Goal: Task Accomplishment & Management: Complete application form

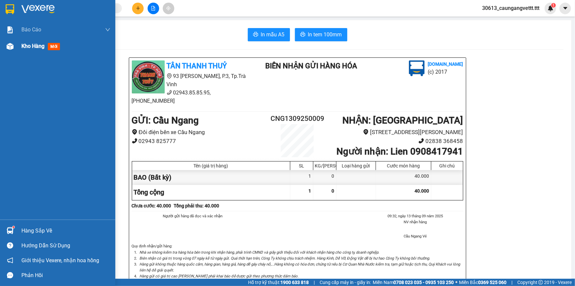
click at [27, 45] on span "Kho hàng" at bounding box center [32, 46] width 23 height 6
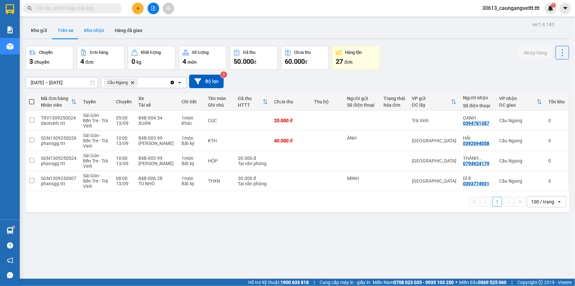
click at [94, 34] on button "Kho nhận" at bounding box center [94, 30] width 31 height 16
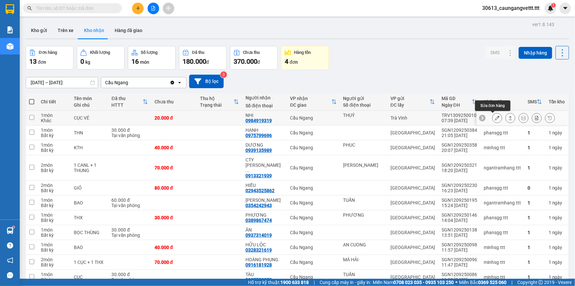
click at [495, 118] on icon at bounding box center [497, 117] width 5 height 5
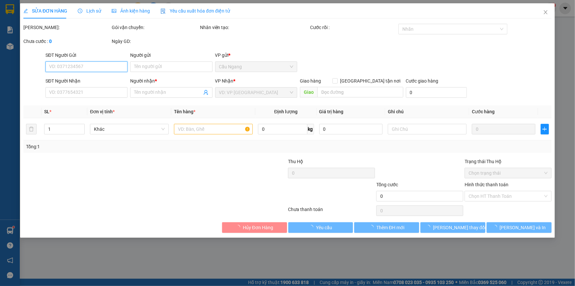
type input "THUÝ"
type input "0984919319"
type input "NHI"
type input "20.000"
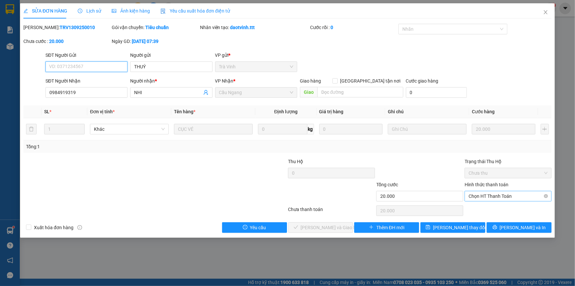
click at [496, 195] on span "Chọn HT Thanh Toán" at bounding box center [508, 196] width 79 height 10
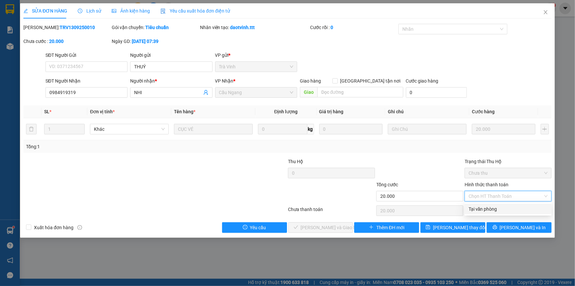
click at [492, 208] on div "Tại văn phòng" at bounding box center [508, 208] width 79 height 7
type input "0"
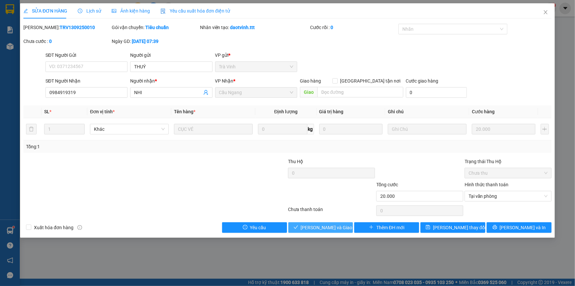
click at [331, 225] on span "[PERSON_NAME] và Giao hàng" at bounding box center [332, 227] width 63 height 7
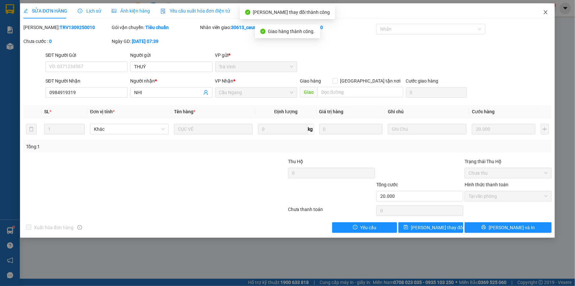
click at [546, 15] on icon "close" at bounding box center [545, 12] width 5 height 5
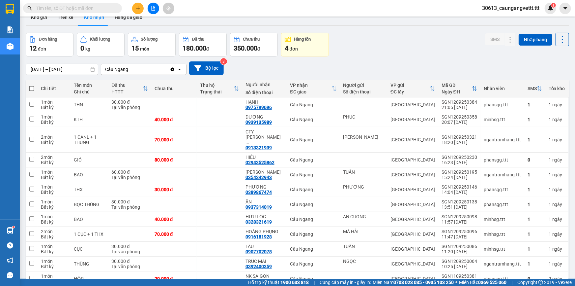
scroll to position [20, 0]
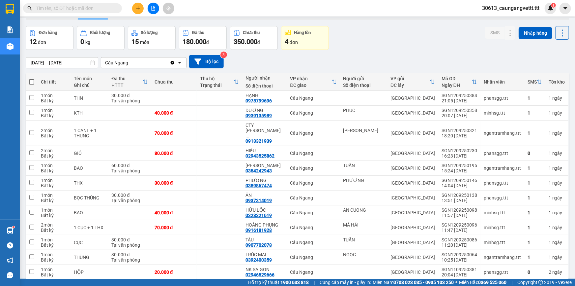
click at [300, 45] on div "4 đơn" at bounding box center [305, 41] width 41 height 9
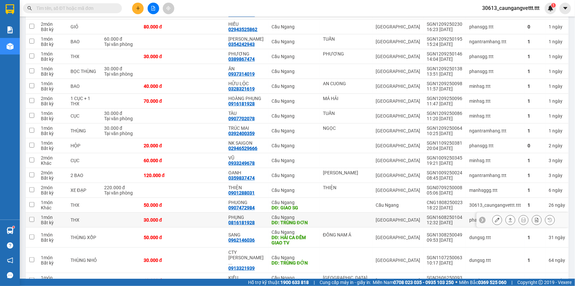
scroll to position [140, 0]
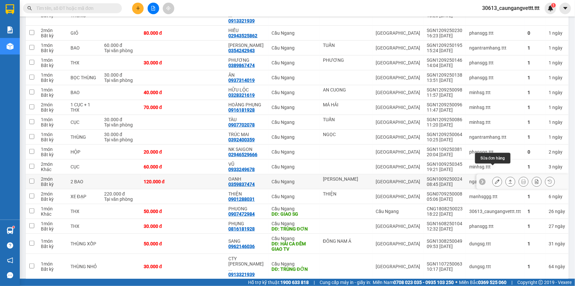
click at [495, 179] on icon at bounding box center [497, 181] width 5 height 5
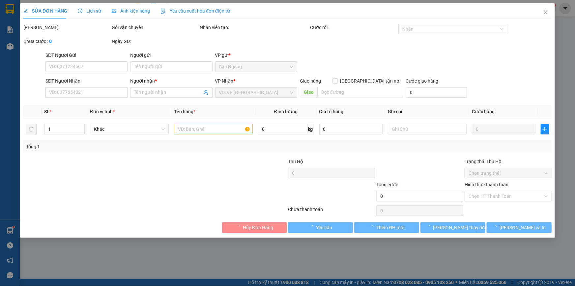
type input "[PERSON_NAME]"
type input "0359837474"
type input "OANH"
type input "120.000"
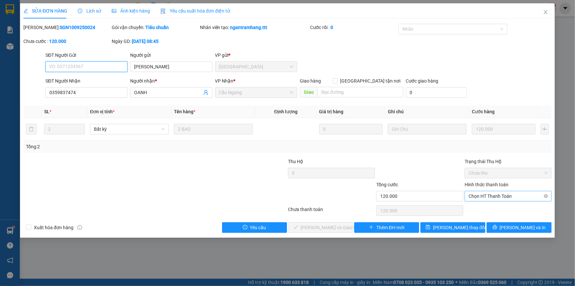
click at [486, 195] on span "Chọn HT Thanh Toán" at bounding box center [508, 196] width 79 height 10
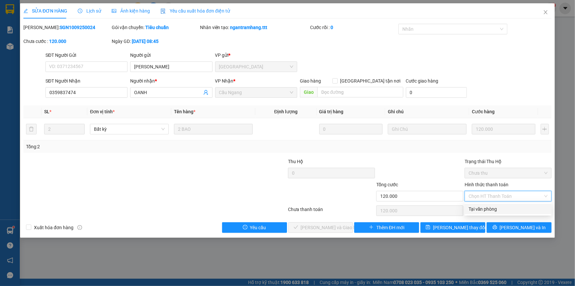
click at [486, 209] on div "Tại văn phòng" at bounding box center [508, 208] width 79 height 7
type input "0"
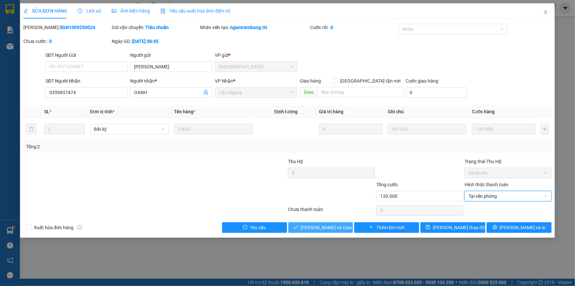
click at [327, 227] on span "[PERSON_NAME] và Giao hàng" at bounding box center [332, 227] width 63 height 7
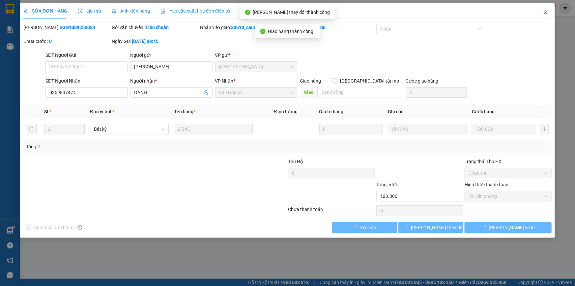
click at [545, 13] on icon "close" at bounding box center [546, 12] width 4 height 4
